Goal: Task Accomplishment & Management: Use online tool/utility

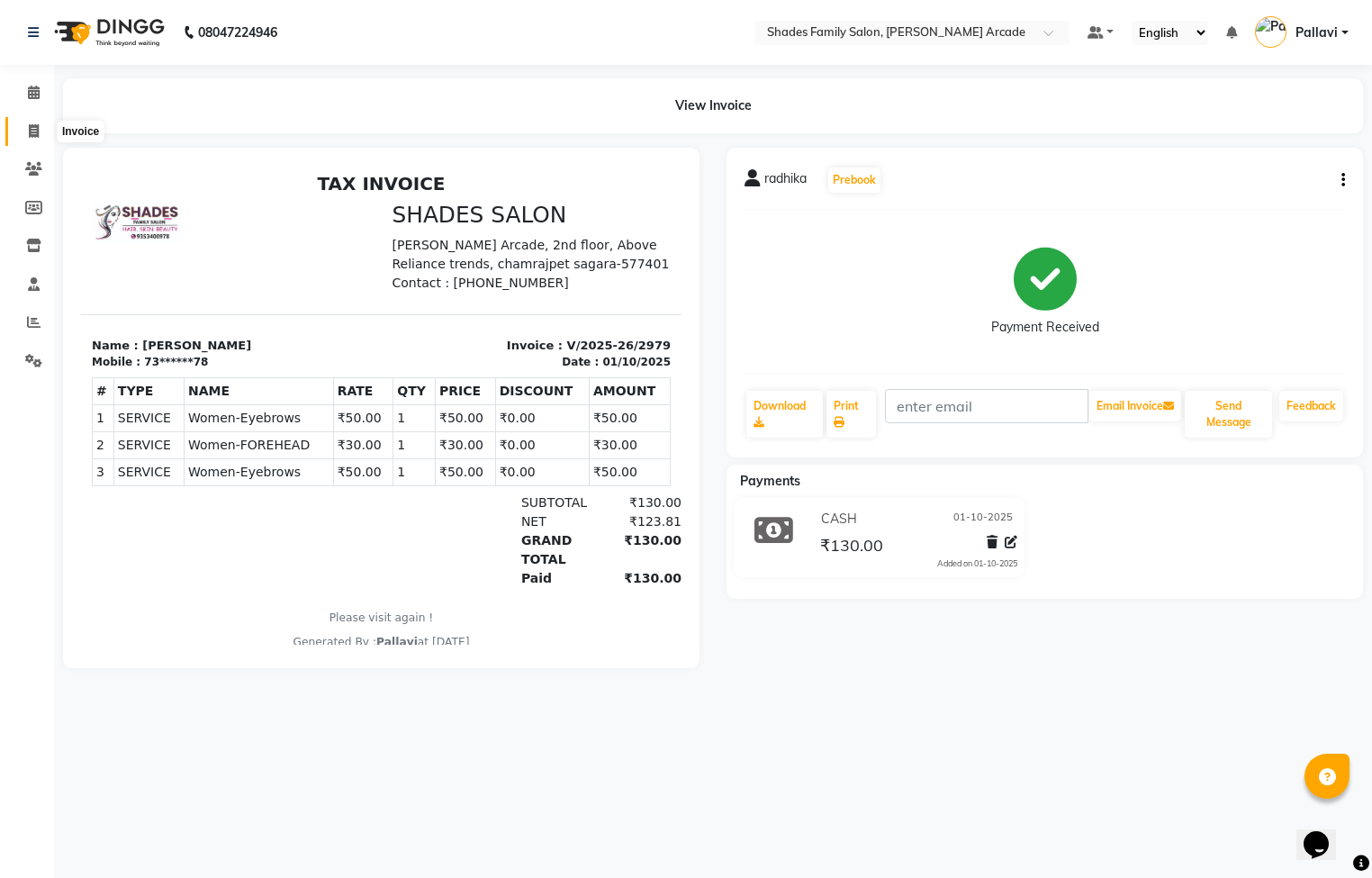
click at [35, 129] on icon at bounding box center [34, 130] width 10 height 14
select select "service"
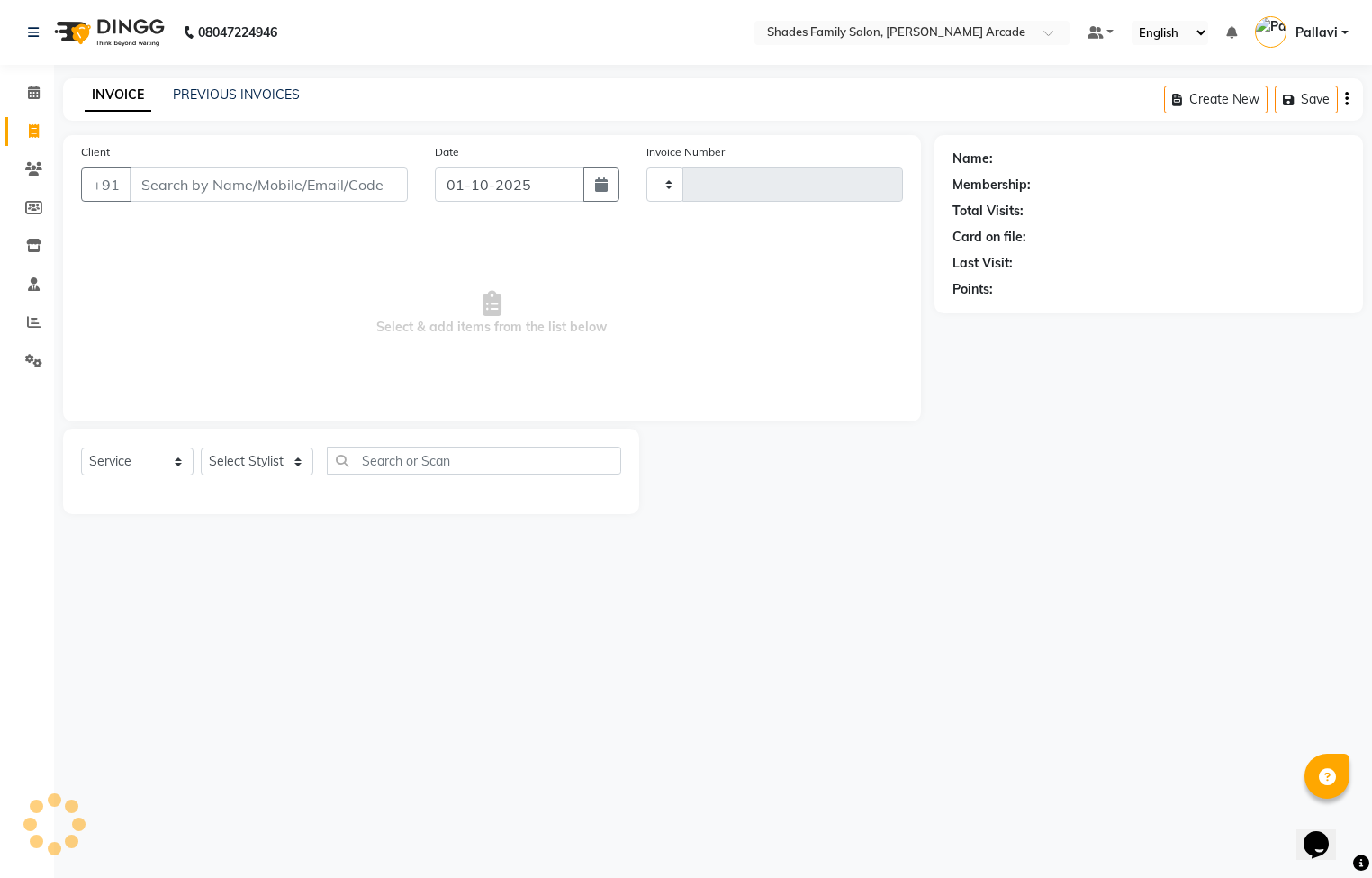
type input "2980"
select select "5538"
click at [279, 93] on link "PREVIOUS INVOICES" at bounding box center [236, 94] width 127 height 16
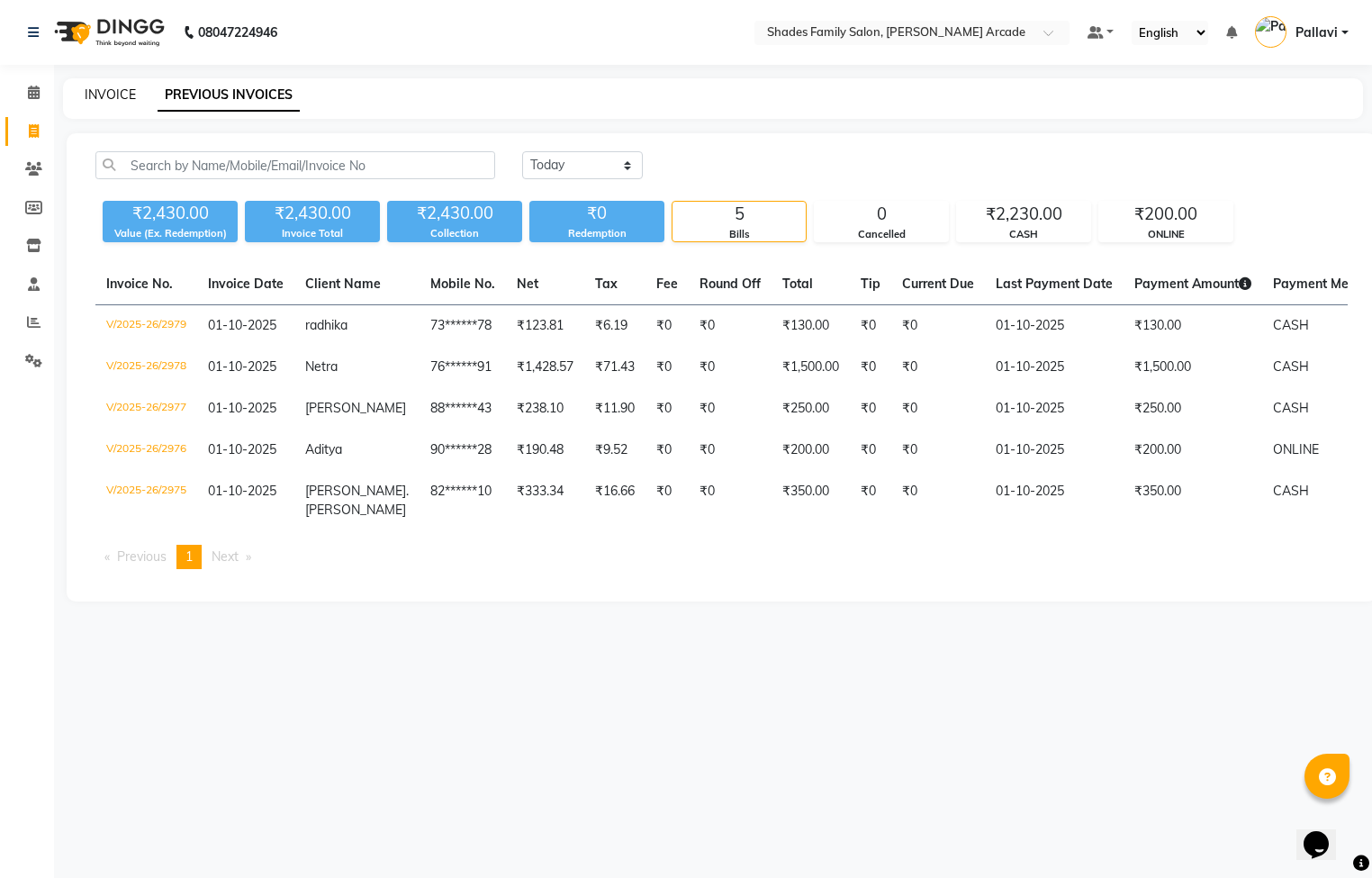
click at [92, 100] on link "INVOICE" at bounding box center [110, 94] width 51 height 16
select select "5538"
select select "service"
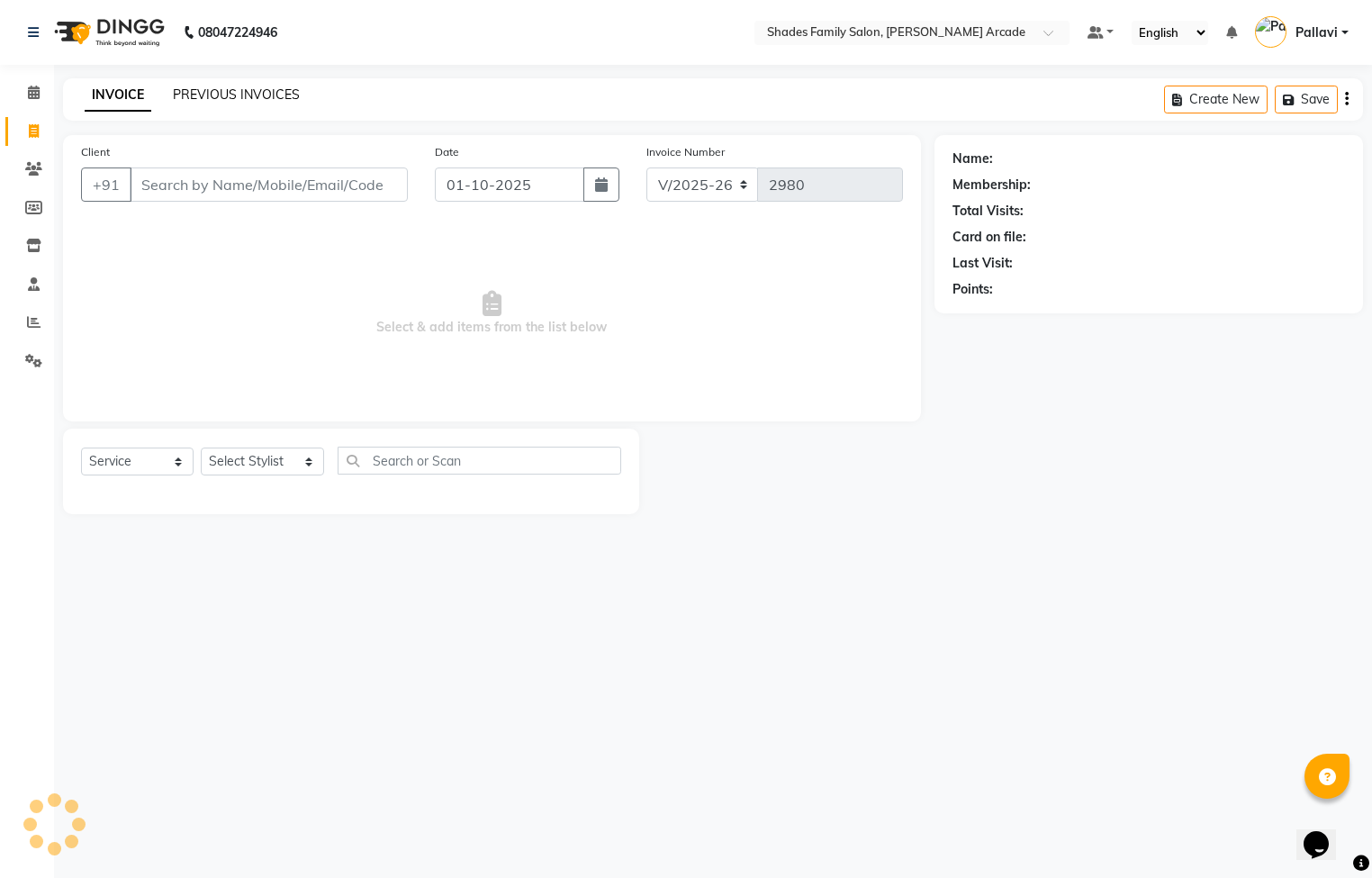
click at [224, 100] on link "PREVIOUS INVOICES" at bounding box center [236, 94] width 127 height 16
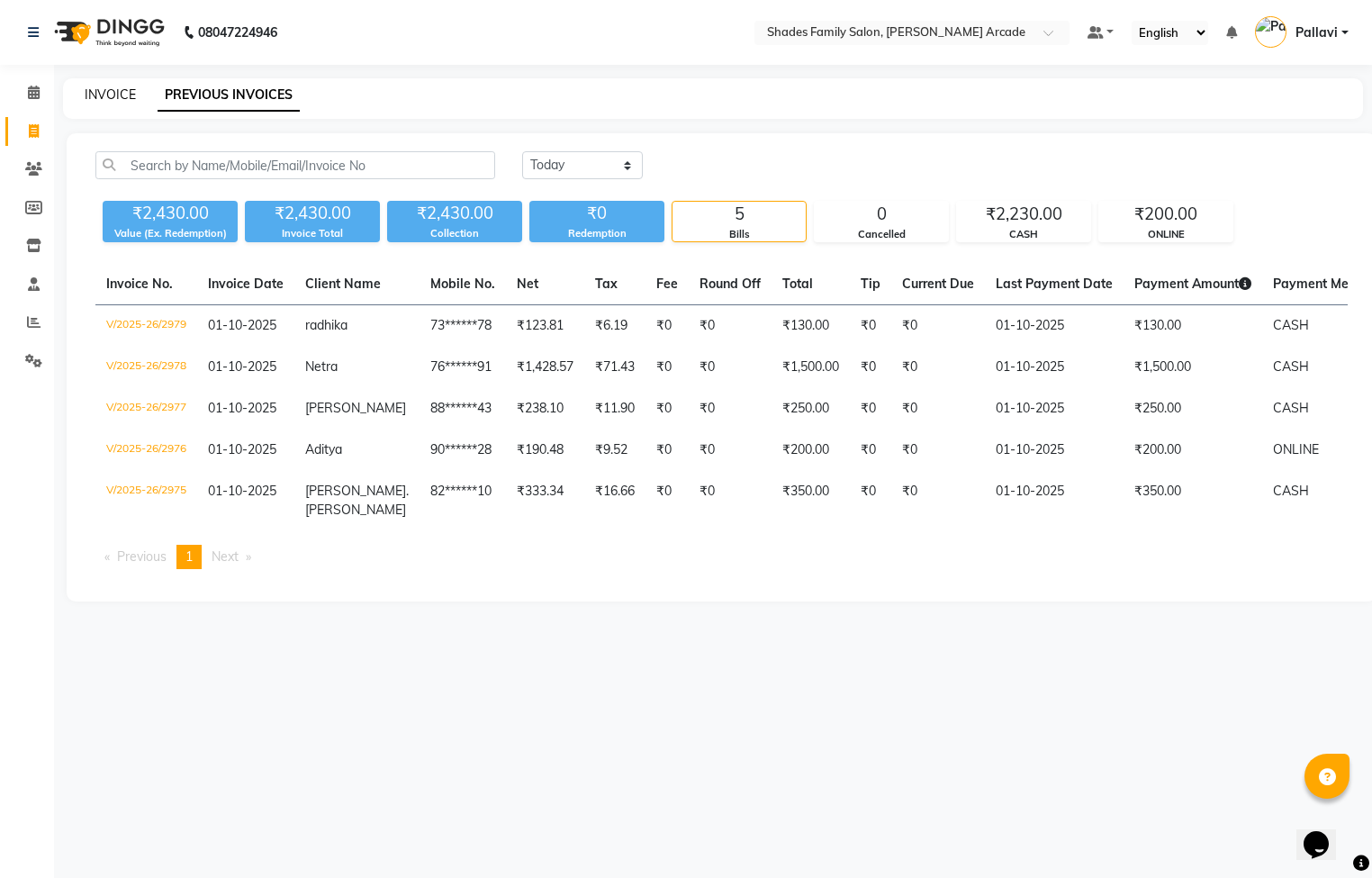
click at [112, 100] on link "INVOICE" at bounding box center [110, 94] width 51 height 16
select select "service"
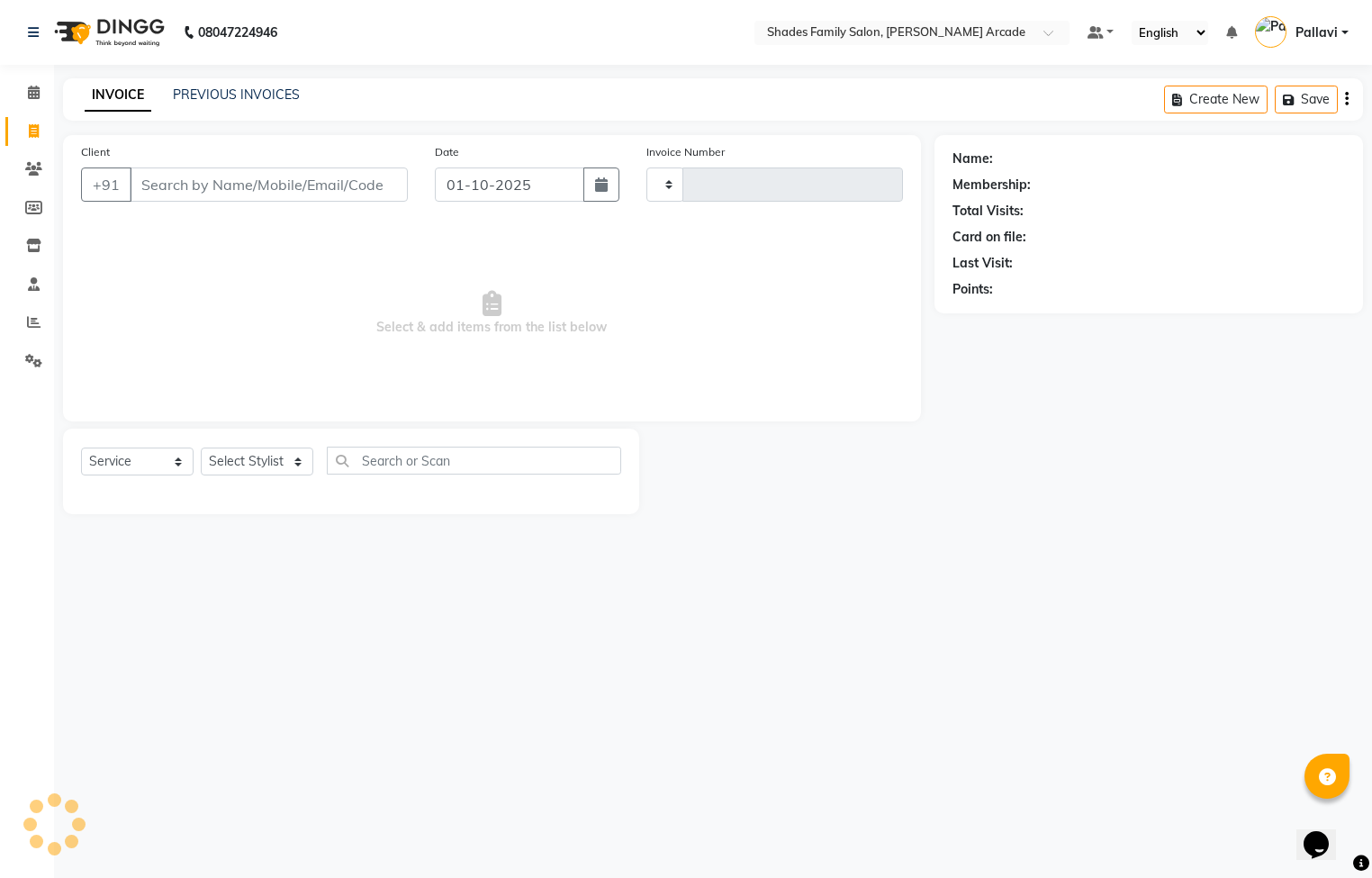
type input "2980"
select select "5538"
click at [184, 88] on link "PREVIOUS INVOICES" at bounding box center [236, 94] width 127 height 16
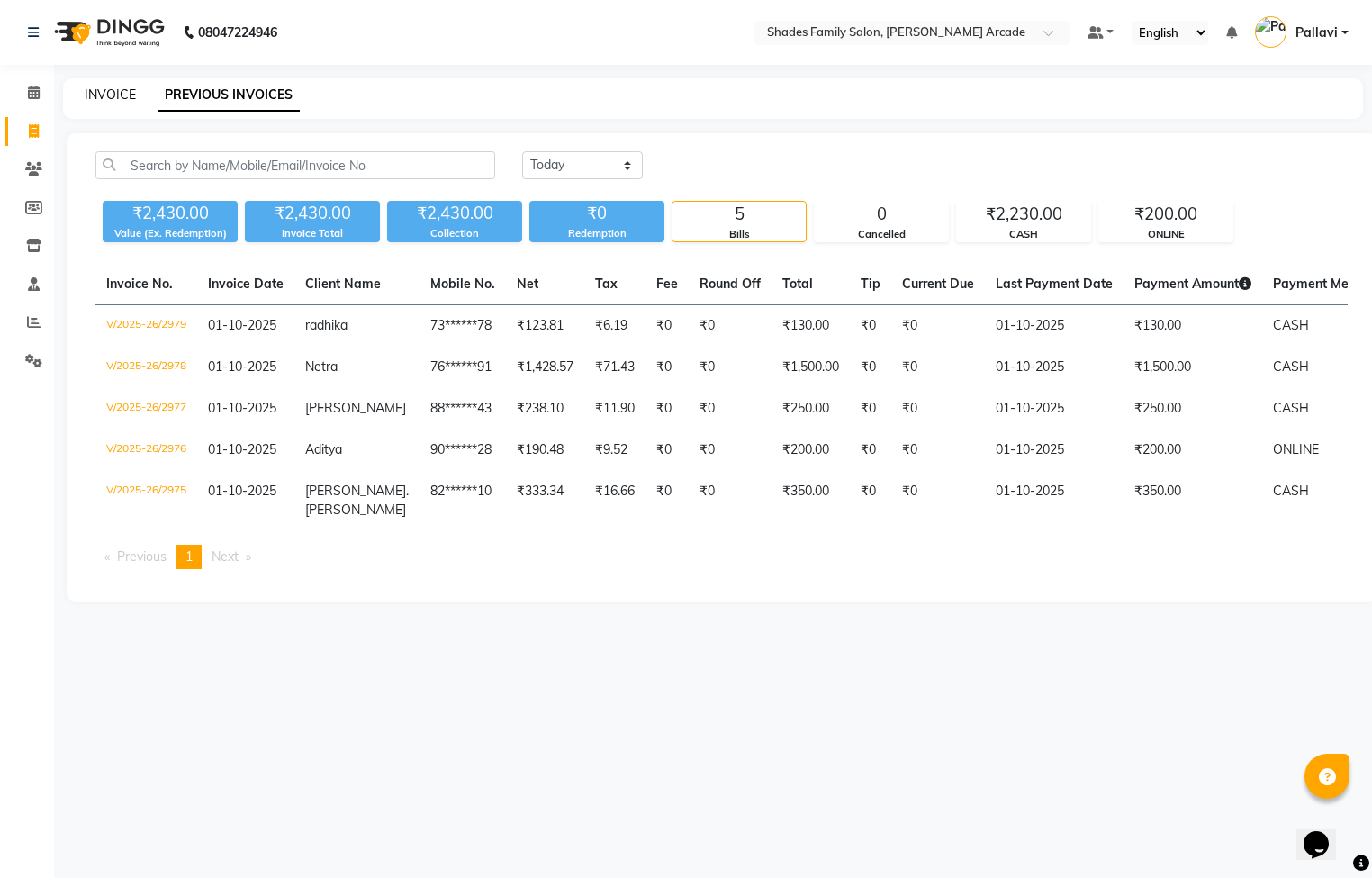
click at [120, 92] on link "INVOICE" at bounding box center [110, 94] width 51 height 16
select select "5538"
select select "service"
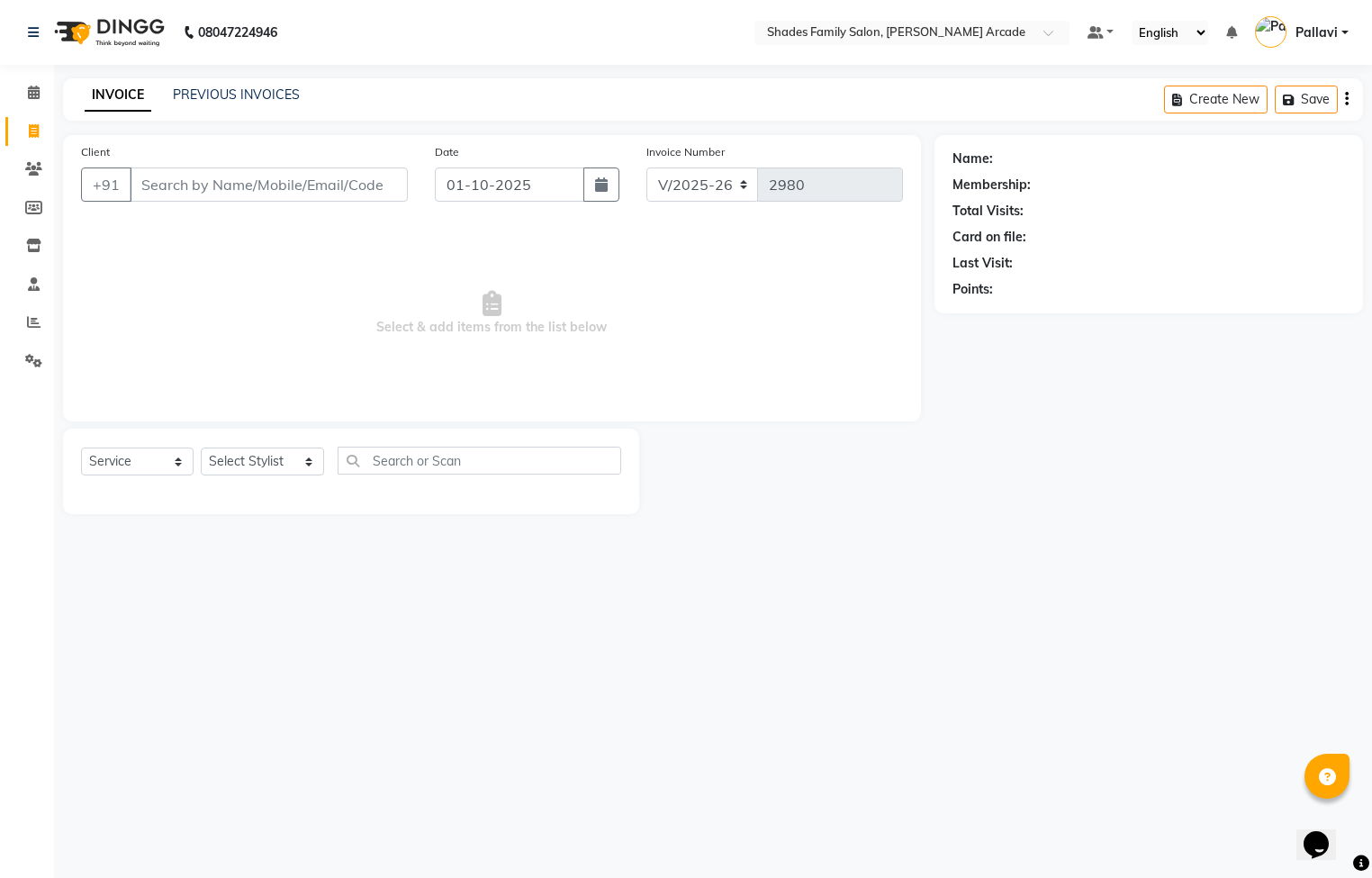
click at [260, 86] on div "PREVIOUS INVOICES" at bounding box center [236, 95] width 127 height 19
click at [186, 95] on link "PREVIOUS INVOICES" at bounding box center [236, 94] width 127 height 16
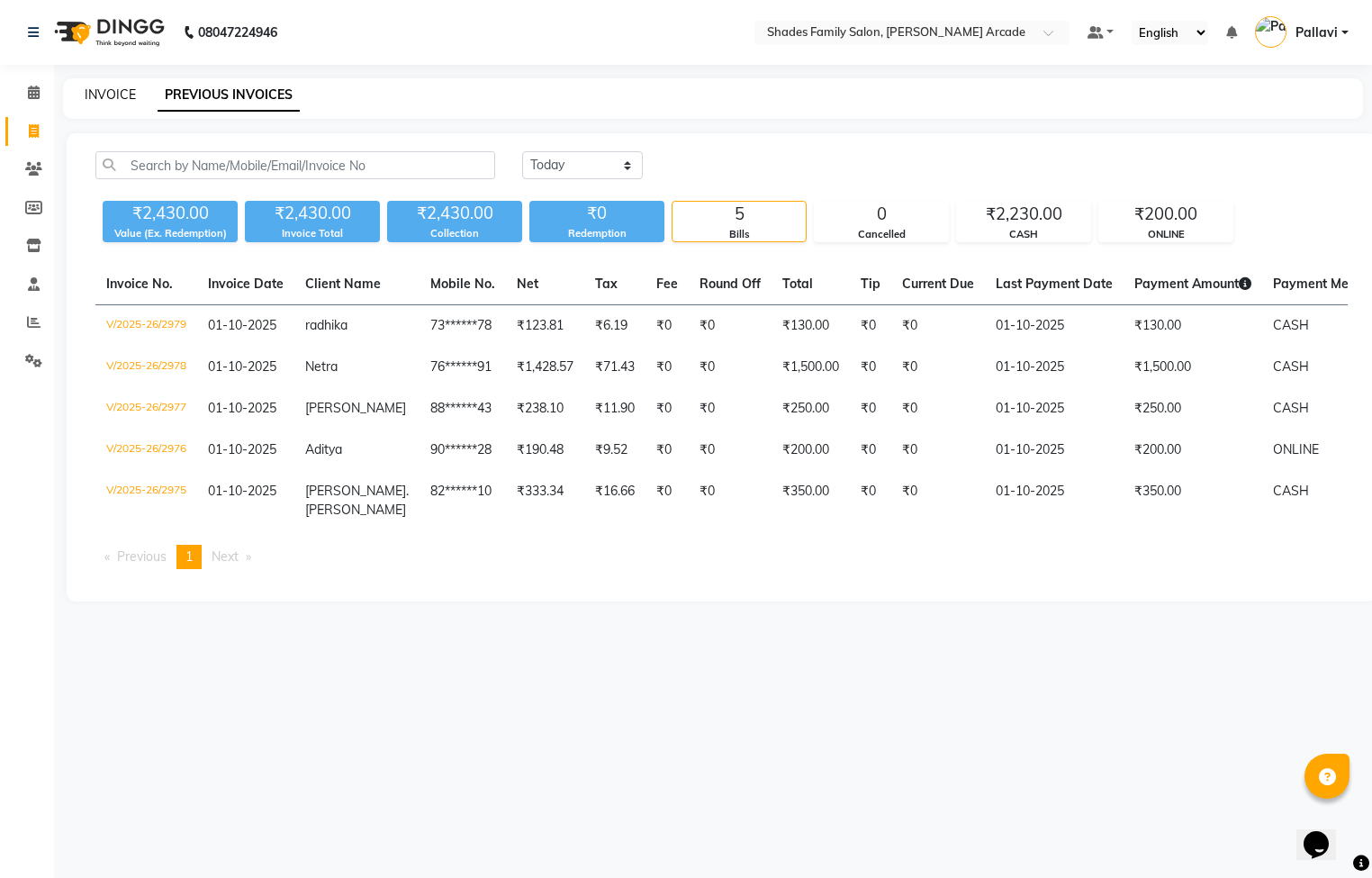
click at [98, 100] on link "INVOICE" at bounding box center [110, 94] width 51 height 16
select select "5538"
select select "service"
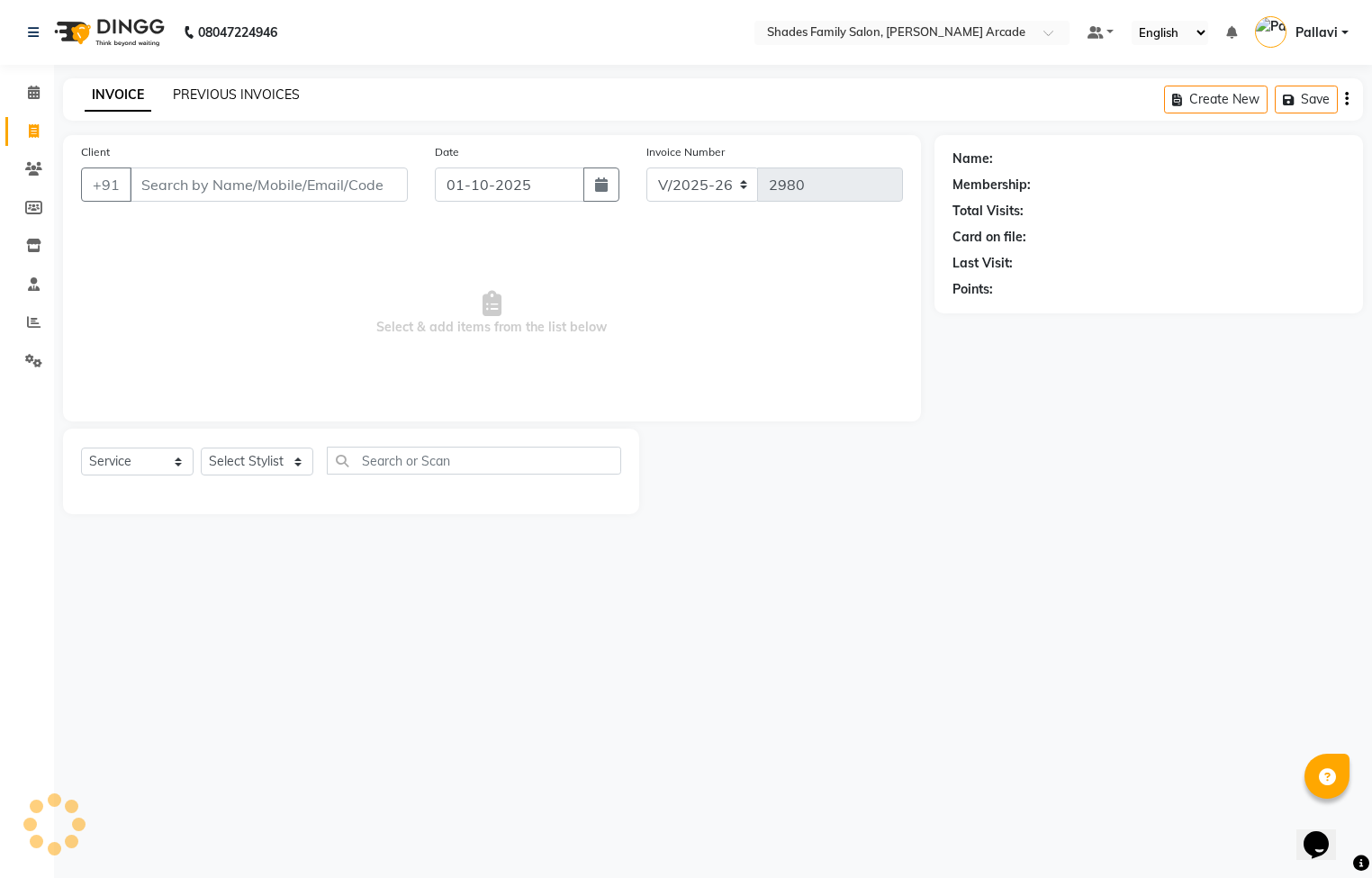
click at [220, 89] on link "PREVIOUS INVOICES" at bounding box center [236, 94] width 127 height 16
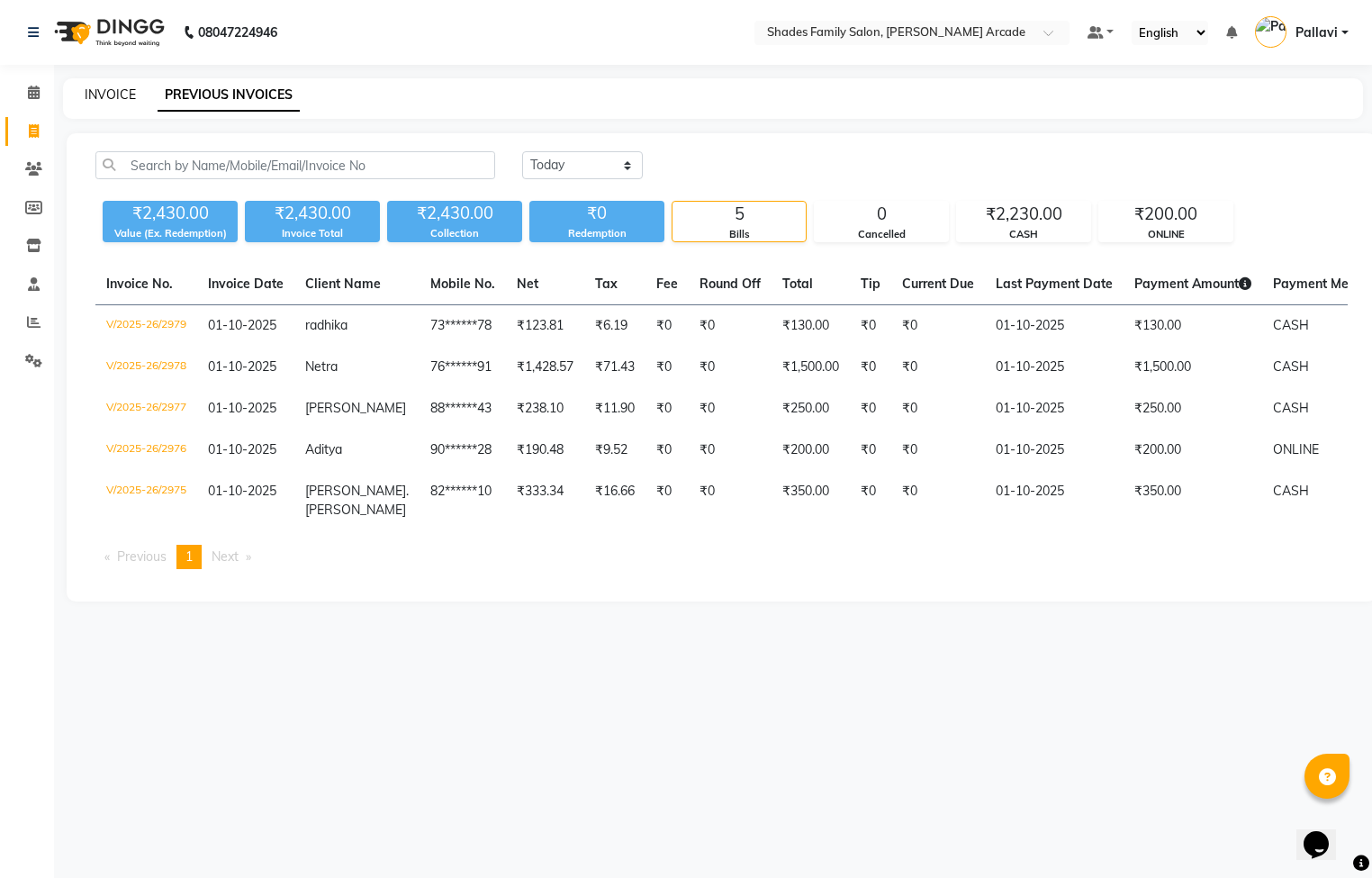
click at [124, 100] on link "INVOICE" at bounding box center [110, 94] width 51 height 16
select select "5538"
select select "service"
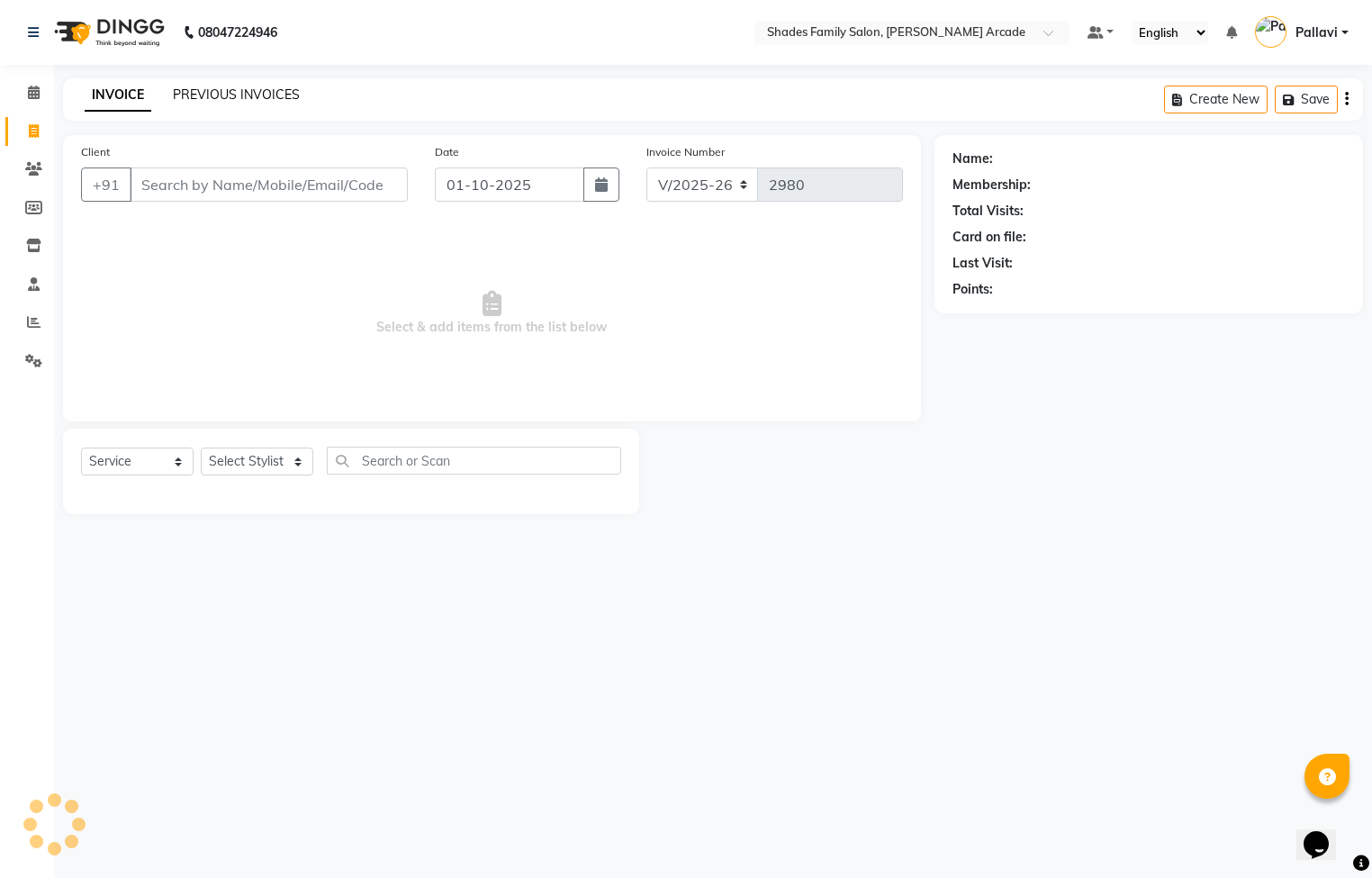
click at [216, 93] on link "PREVIOUS INVOICES" at bounding box center [236, 94] width 127 height 16
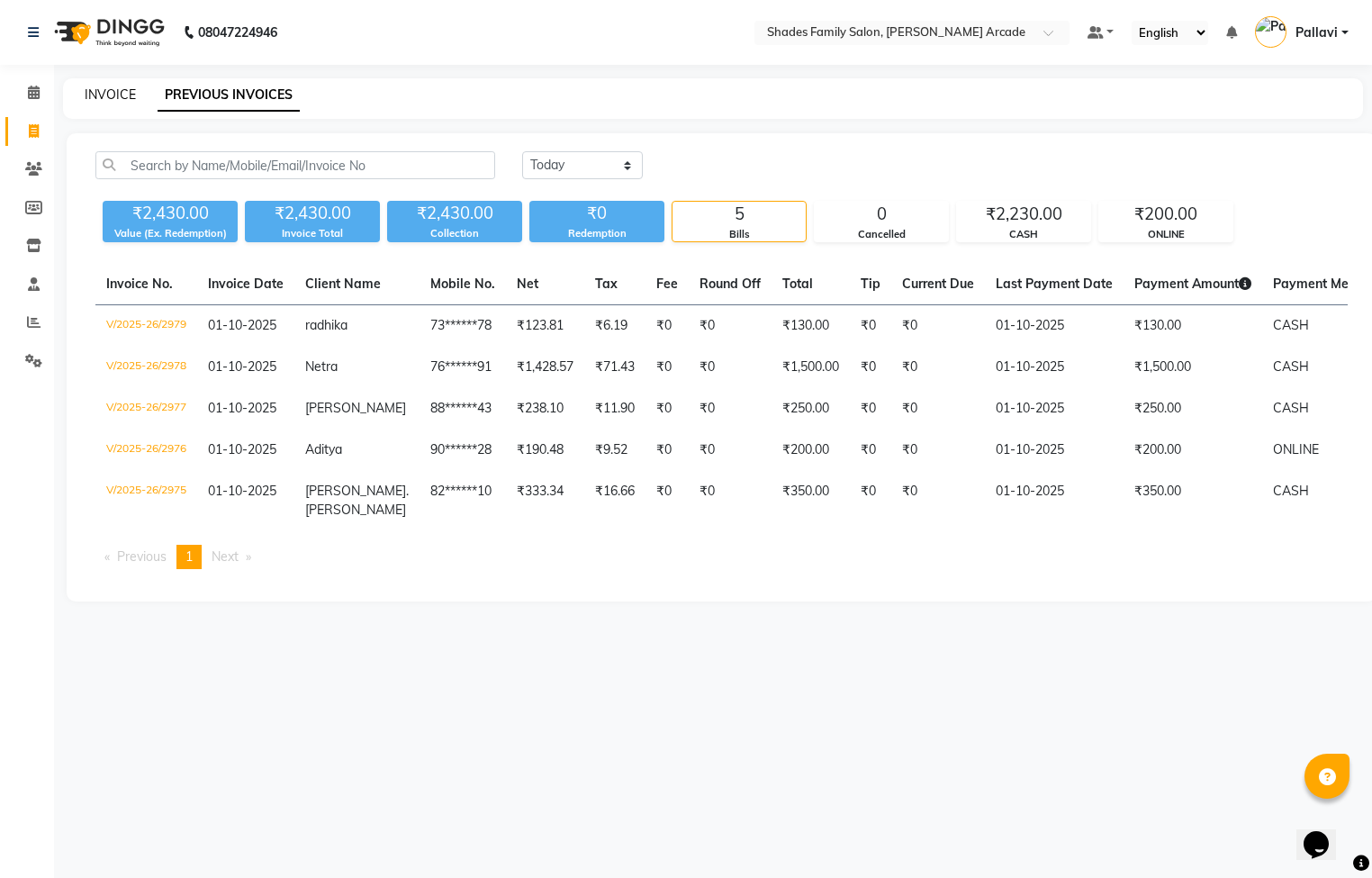
click at [114, 90] on link "INVOICE" at bounding box center [110, 94] width 51 height 16
select select "service"
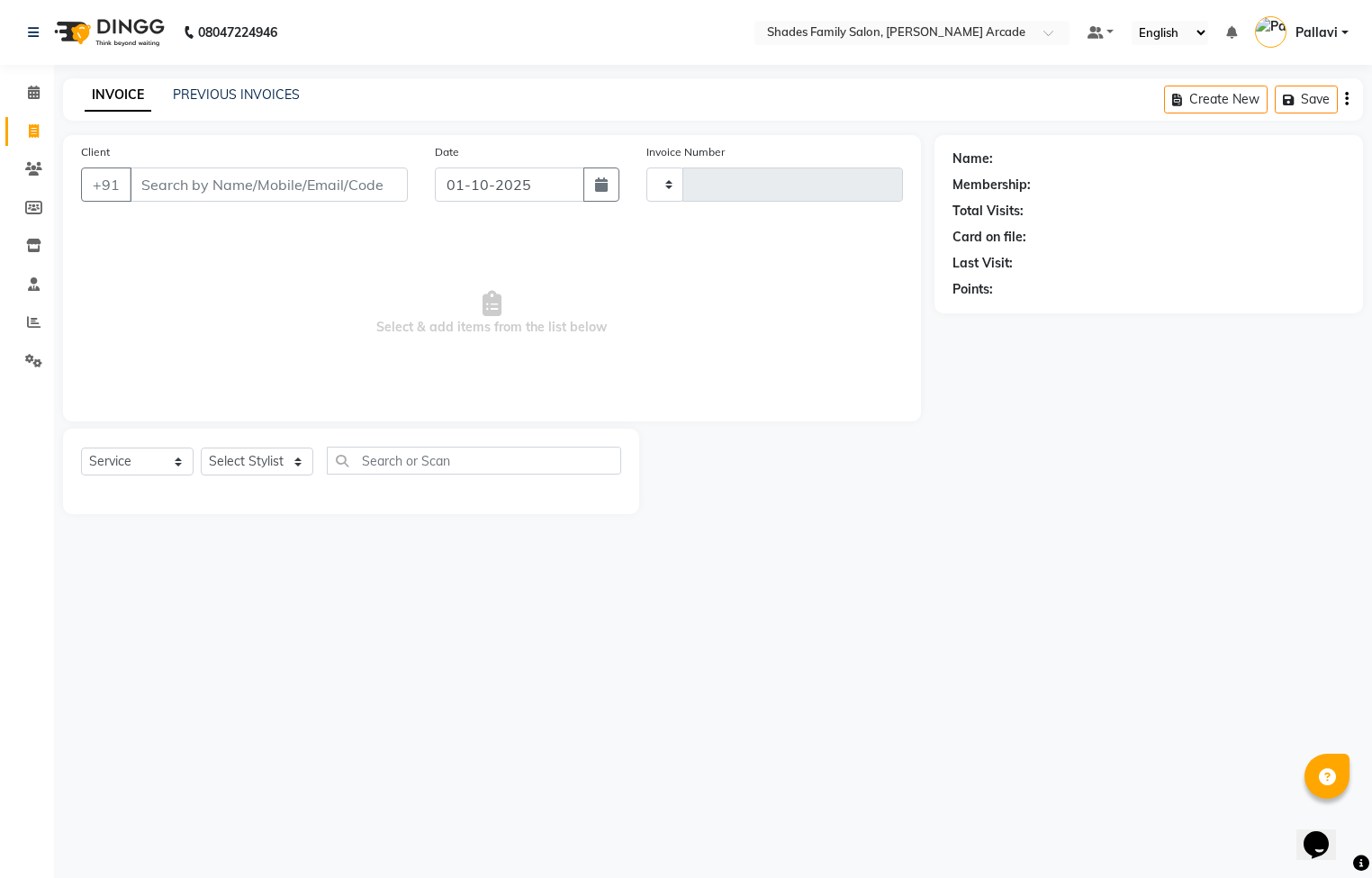
type input "2980"
select select "5538"
click at [176, 93] on link "PREVIOUS INVOICES" at bounding box center [236, 94] width 127 height 16
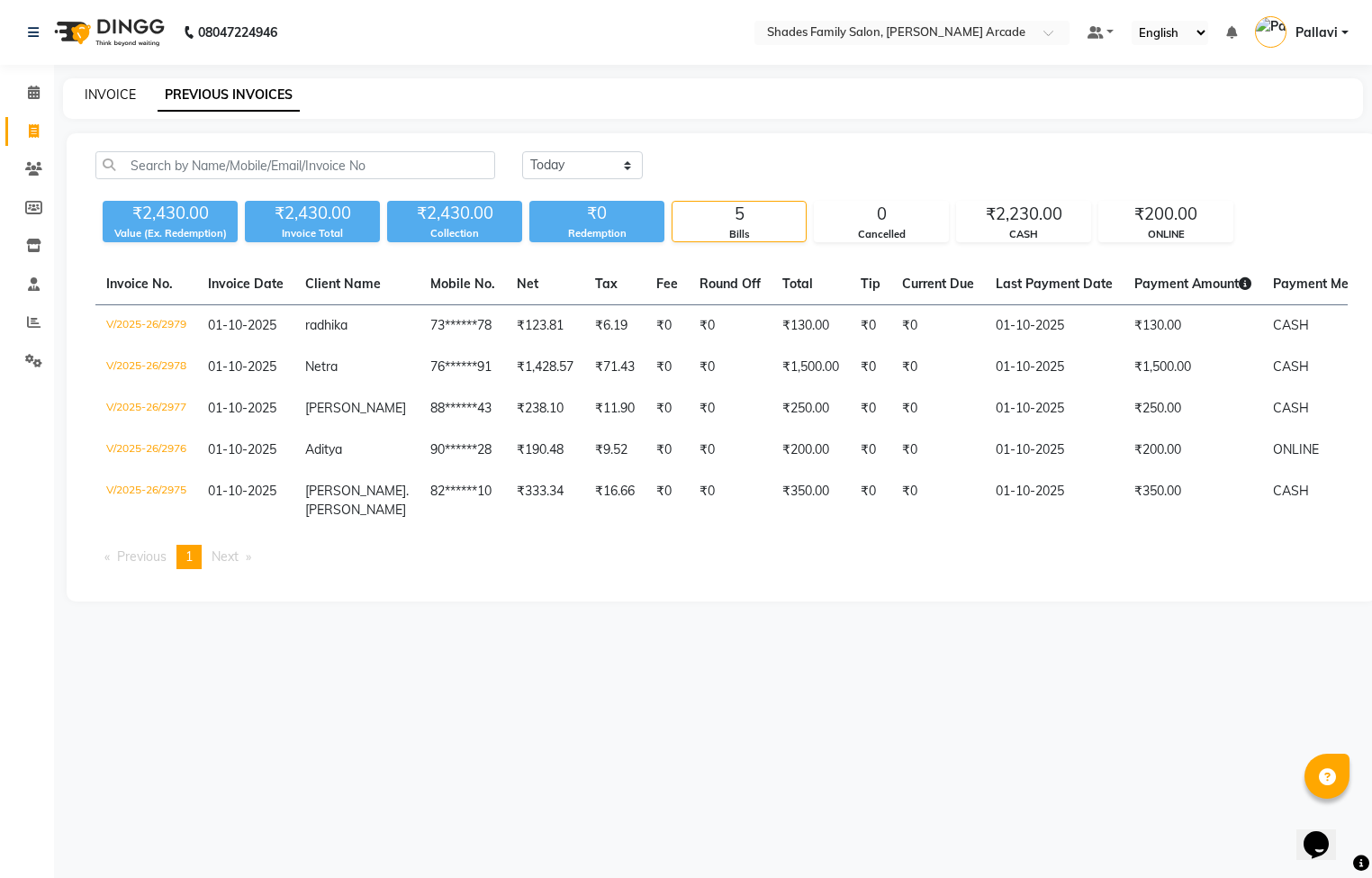
click at [119, 93] on link "INVOICE" at bounding box center [110, 94] width 51 height 16
select select "service"
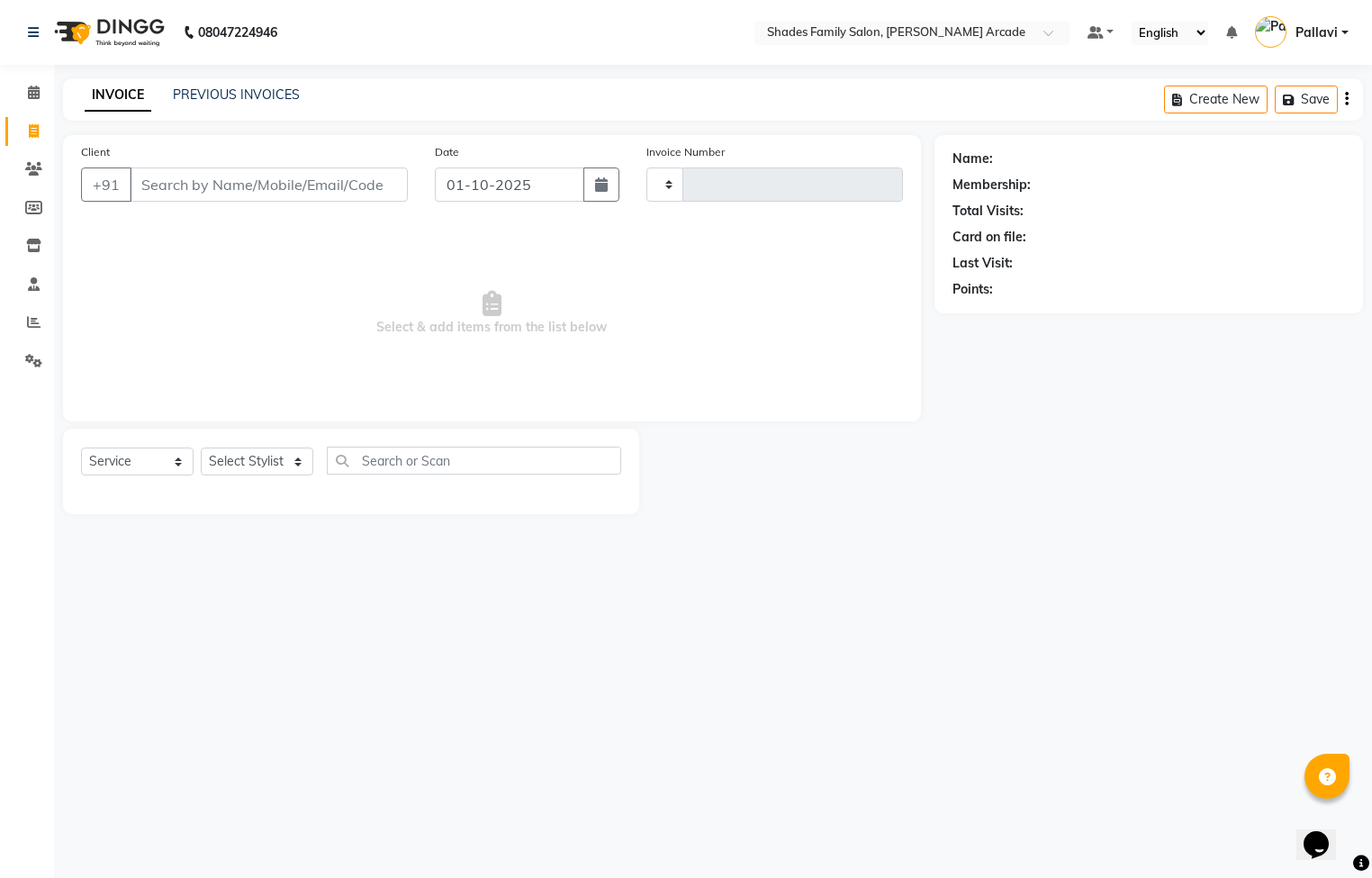
type input "2980"
select select "5538"
click at [216, 93] on link "PREVIOUS INVOICES" at bounding box center [236, 94] width 127 height 16
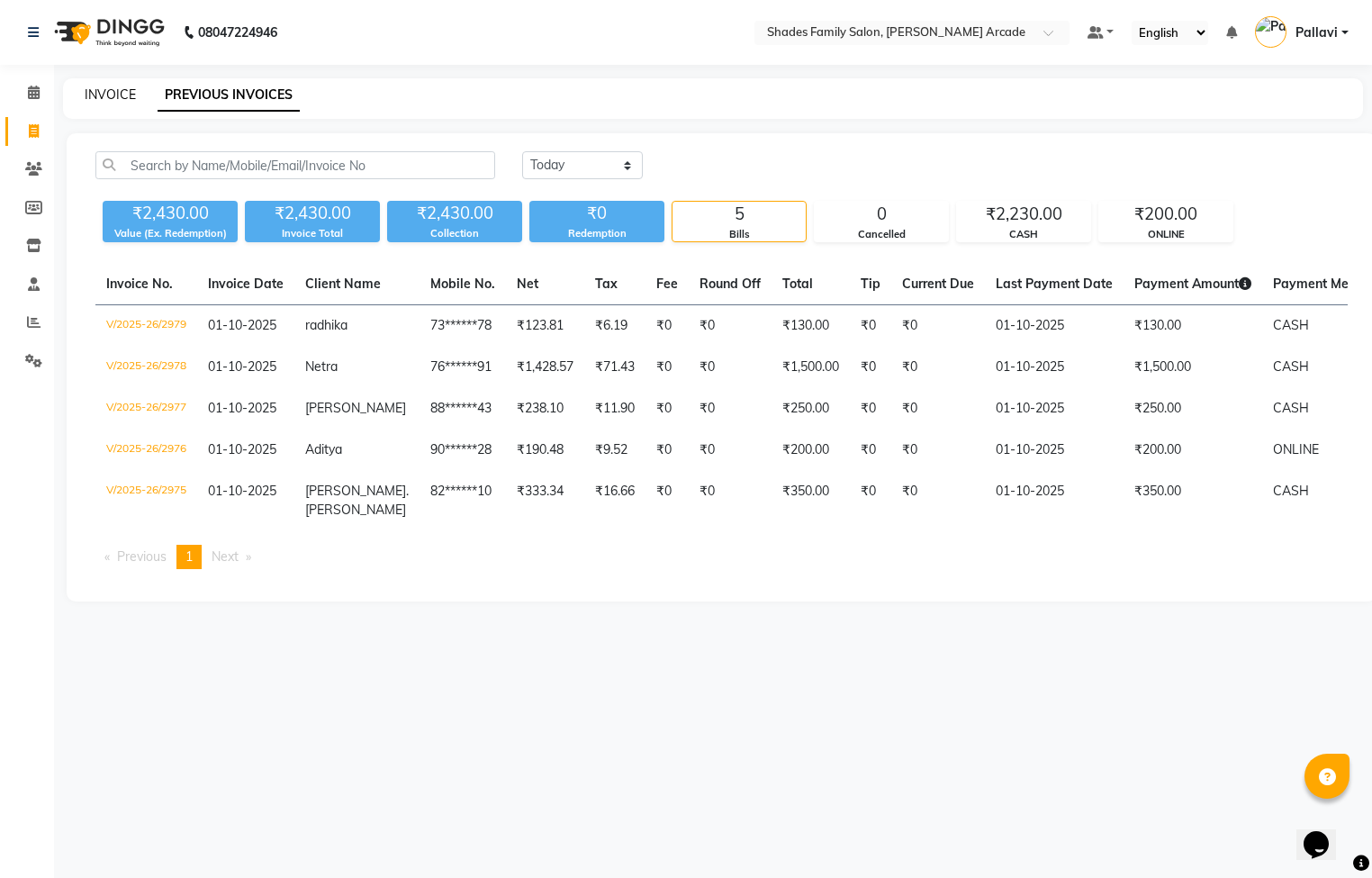
click at [87, 97] on link "INVOICE" at bounding box center [110, 94] width 51 height 16
select select "service"
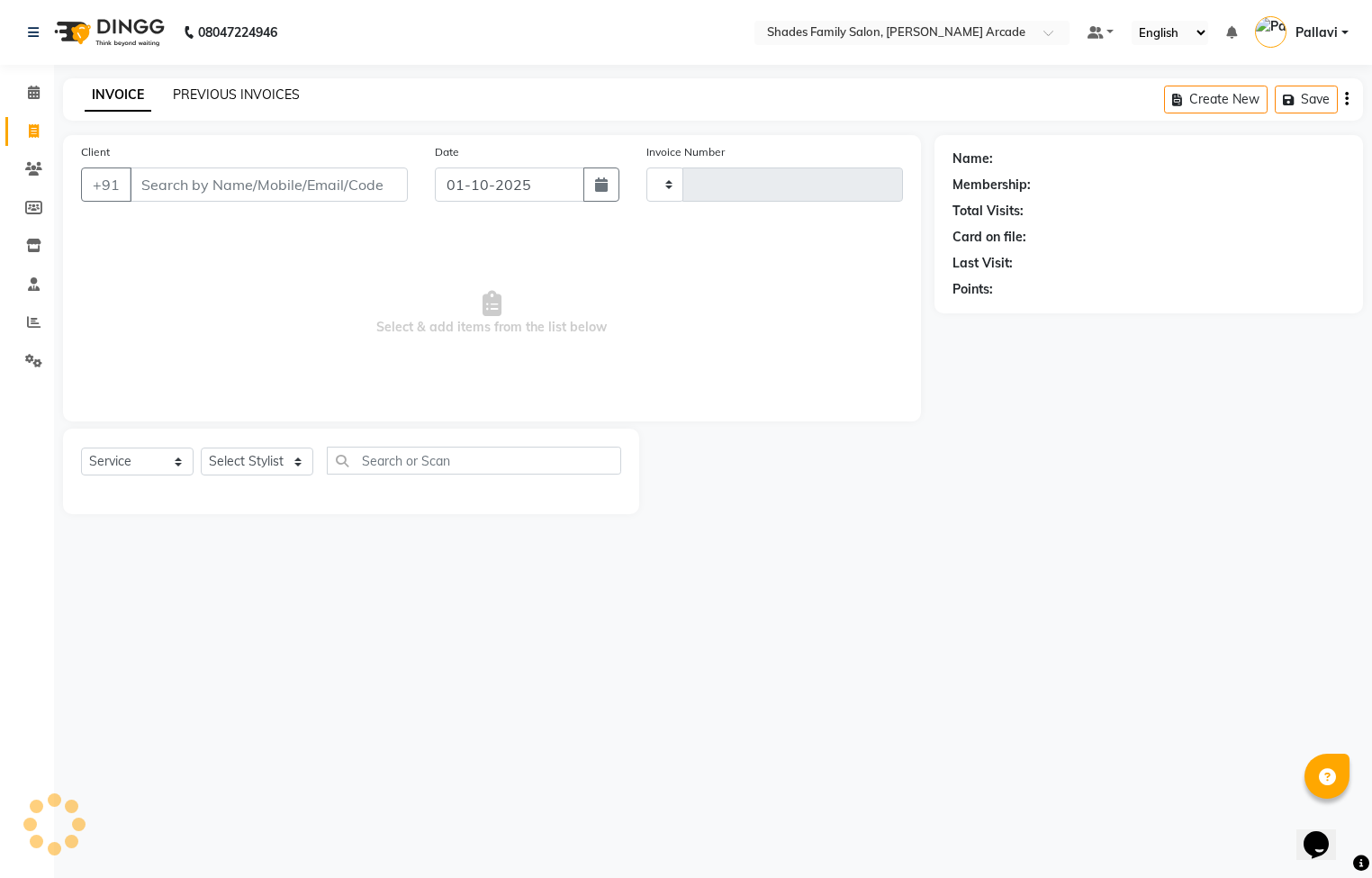
type input "2980"
select select "5538"
click at [195, 89] on link "PREVIOUS INVOICES" at bounding box center [236, 94] width 127 height 16
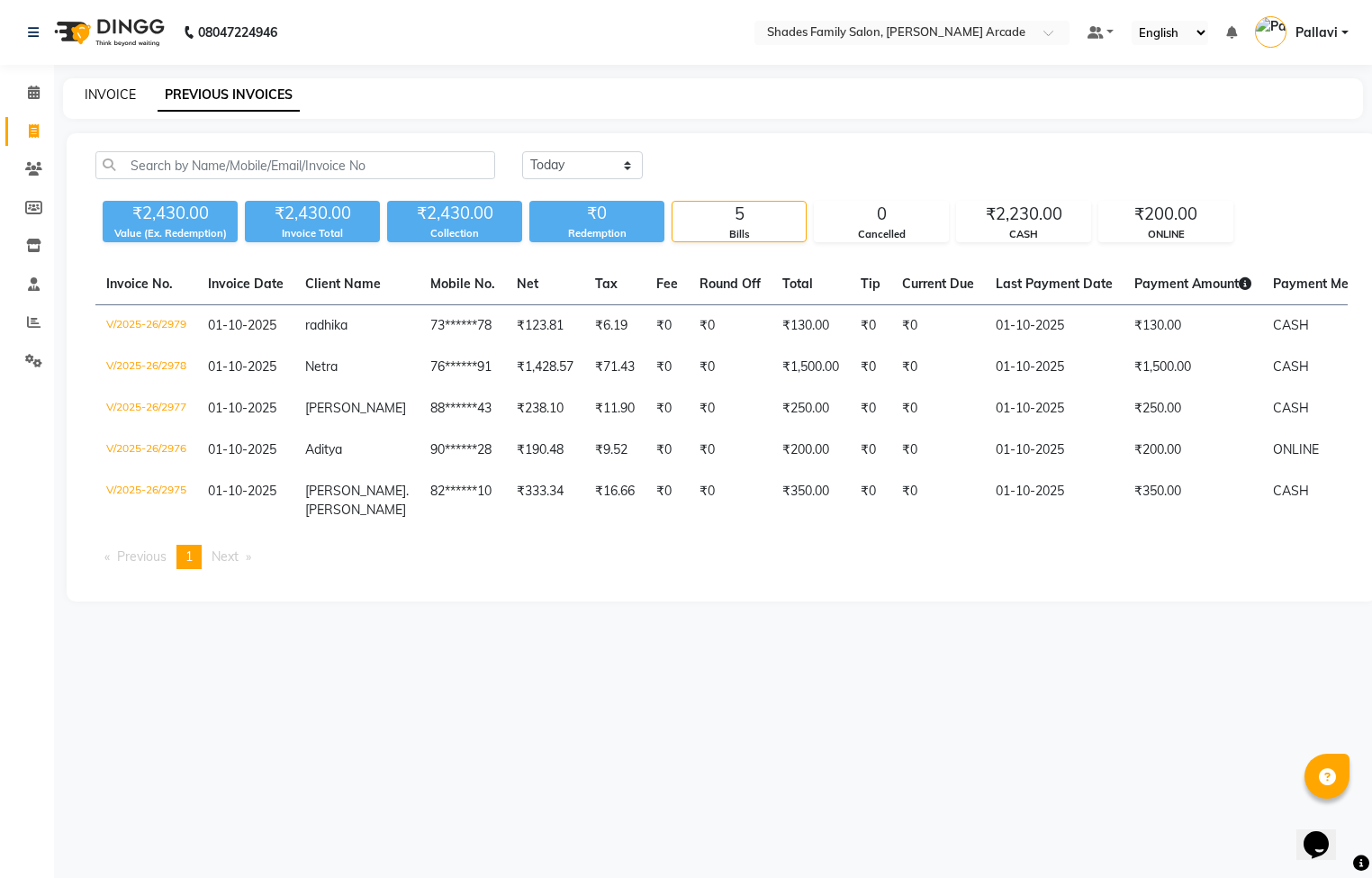
click at [116, 95] on link "INVOICE" at bounding box center [110, 94] width 51 height 16
select select "5538"
select select "service"
